Goal: Task Accomplishment & Management: Manage account settings

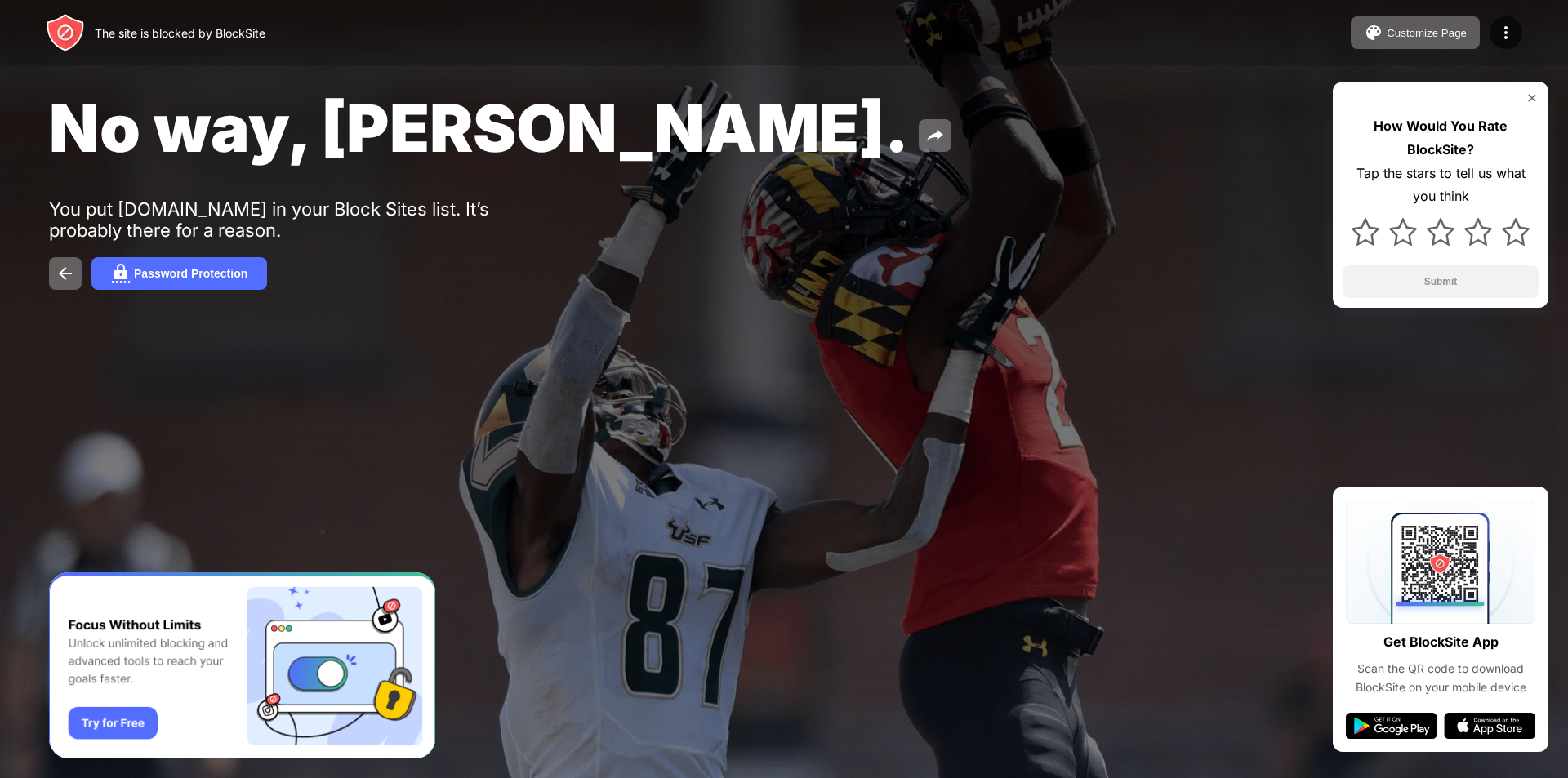
click at [1531, 94] on img at bounding box center [1532, 98] width 13 height 13
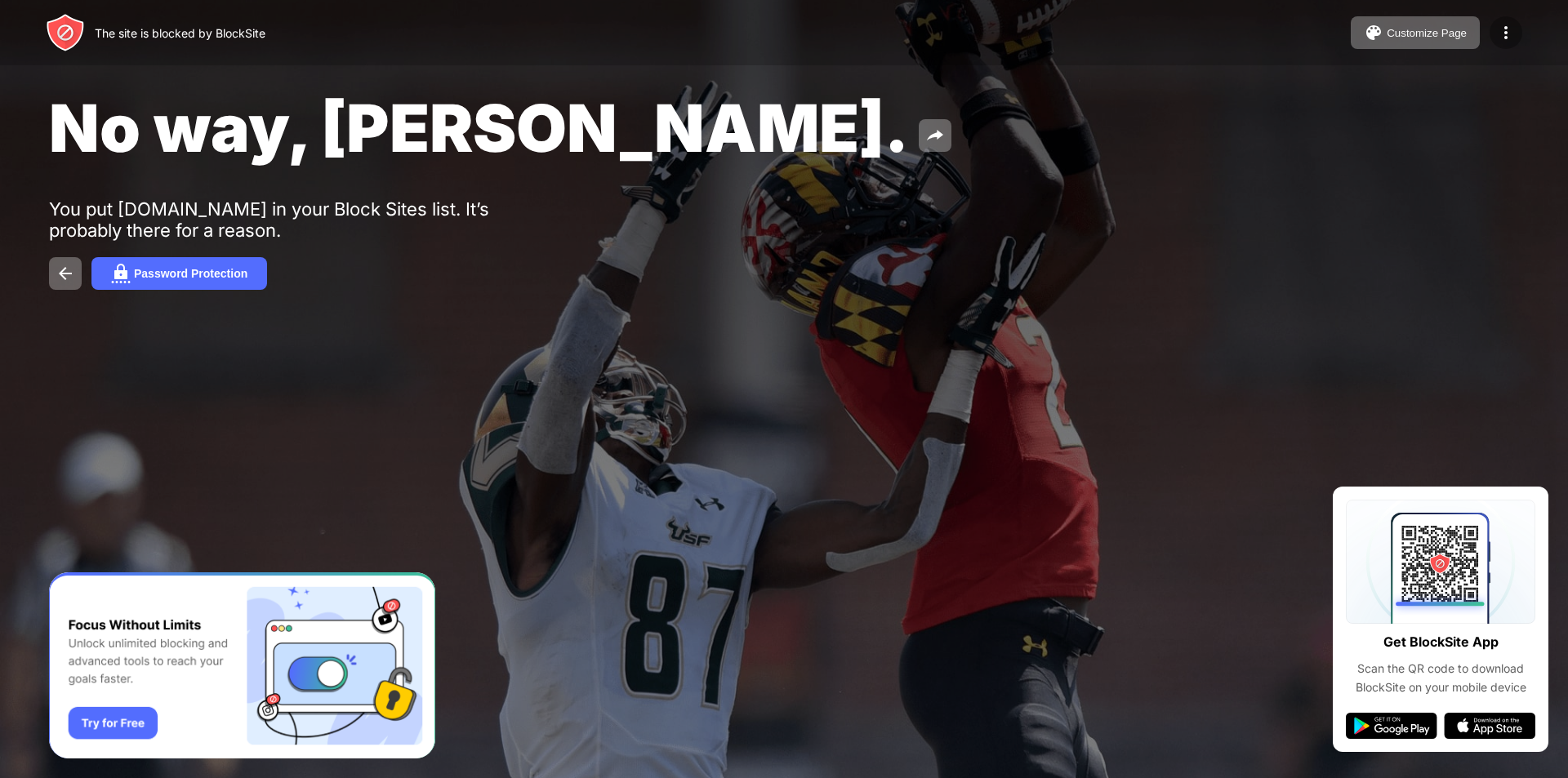
click at [1508, 23] on img at bounding box center [1505, 33] width 19 height 19
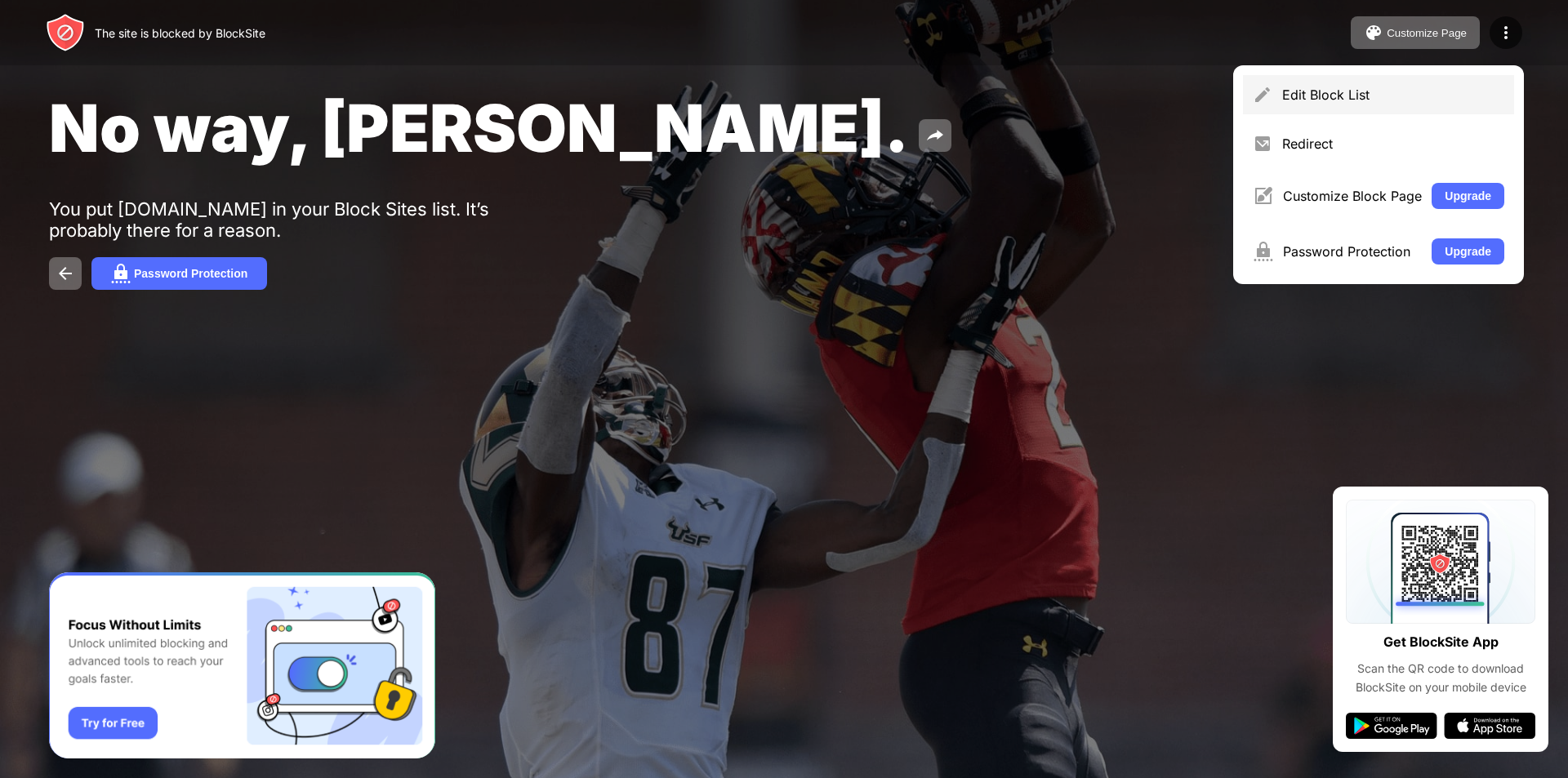
click at [1418, 93] on div "Edit Block List" at bounding box center [1393, 94] width 222 height 16
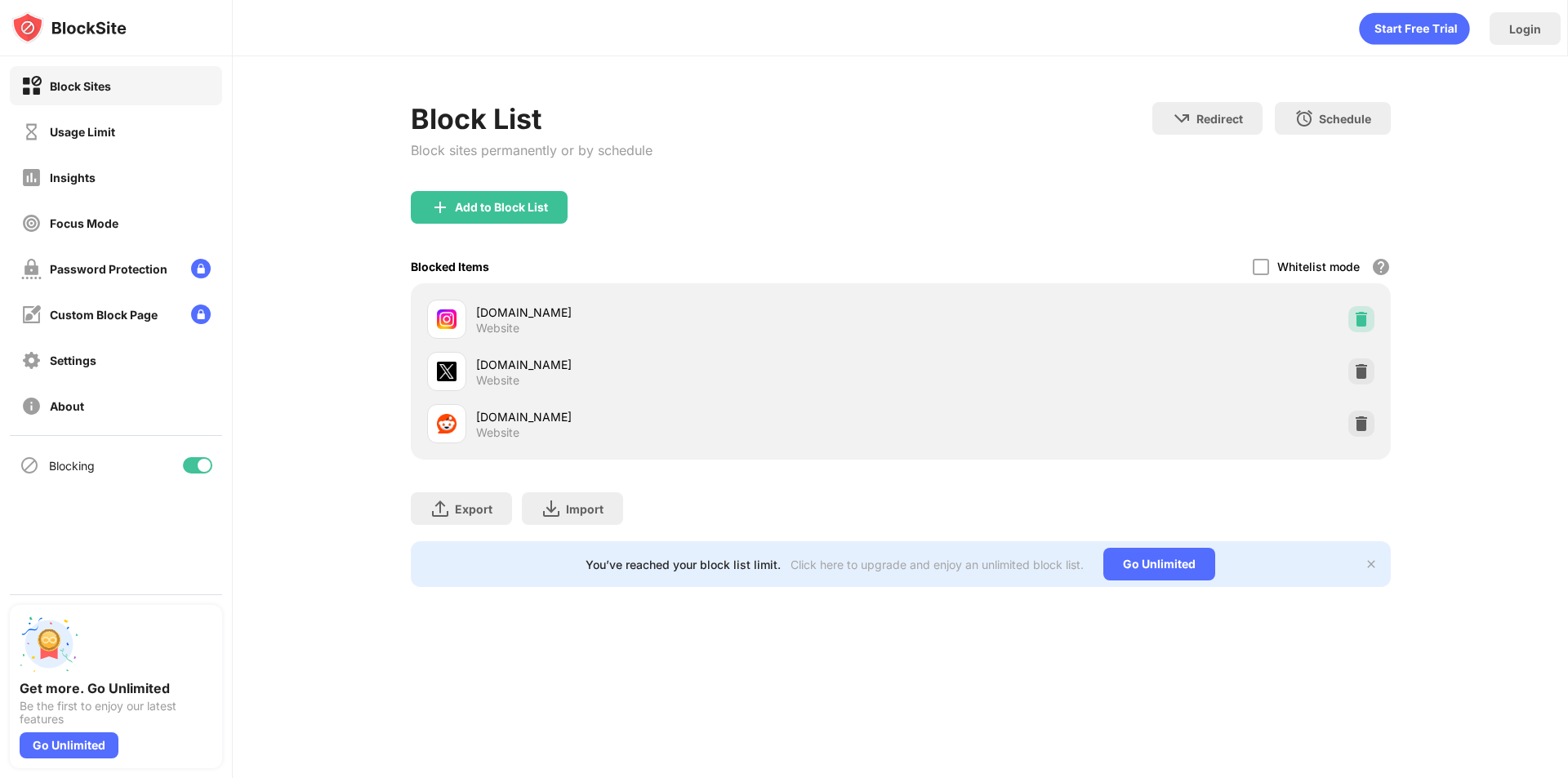
click at [1365, 313] on img at bounding box center [1361, 319] width 16 height 16
